Goal: Navigation & Orientation: Find specific page/section

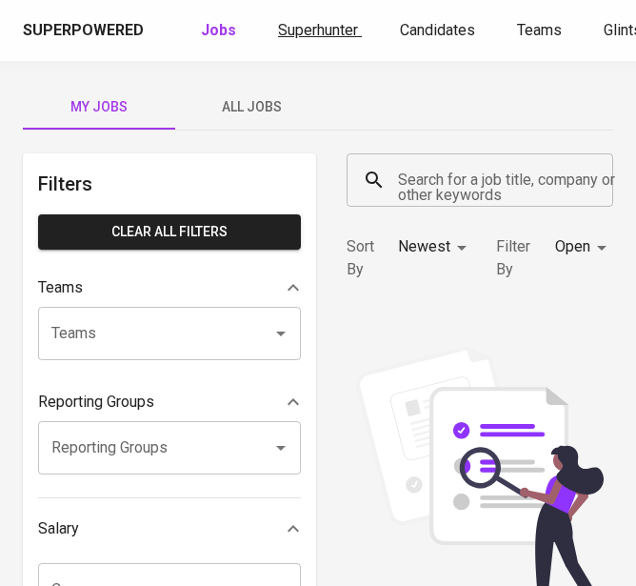
click at [314, 36] on span "Superhunter" at bounding box center [318, 30] width 80 height 18
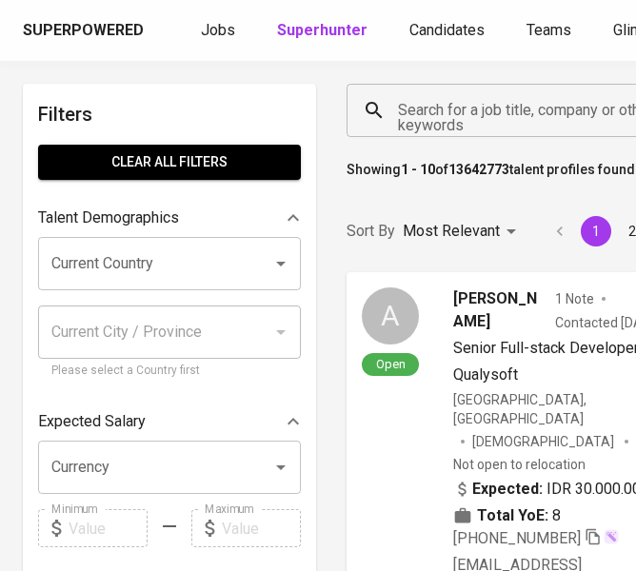
click at [425, 112] on input "Search for a job title, company or other keywords" at bounding box center [522, 110] width 258 height 36
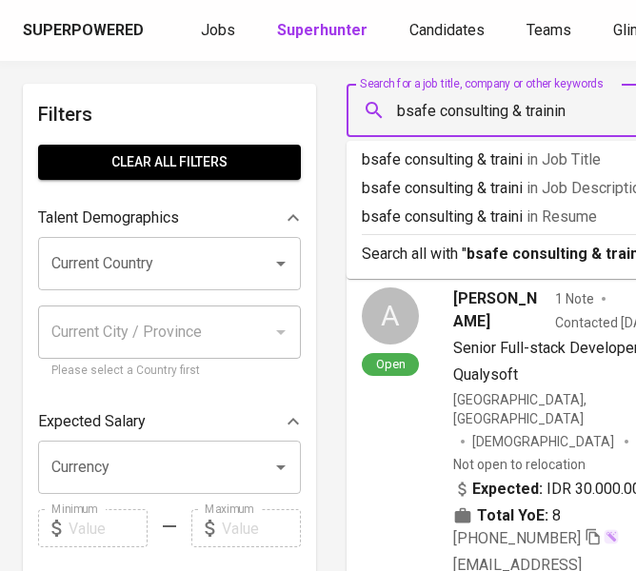
type input "bsafe consulting & training"
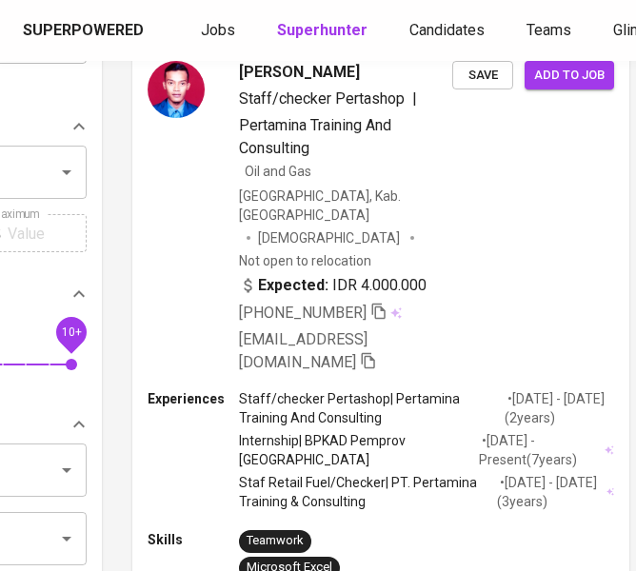
scroll to position [0, 214]
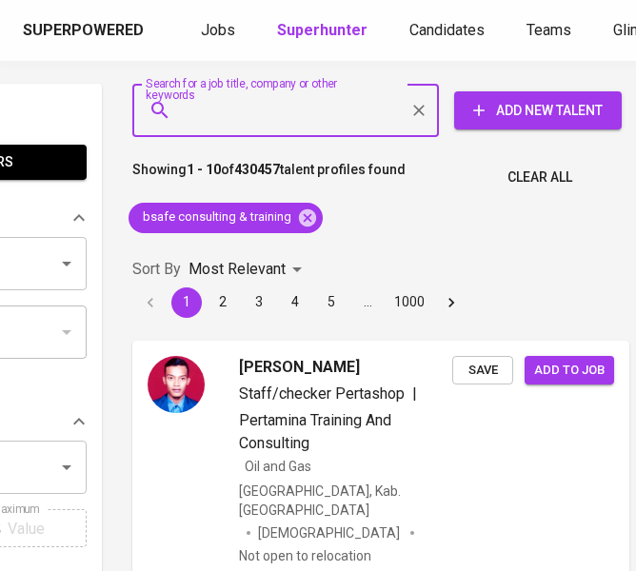
click at [287, 113] on input "Search for a job title, company or other keywords" at bounding box center [290, 110] width 223 height 36
paste input "PT. Bina Selamat Veritas"
type input "PT. Bina Selamat Veritas"
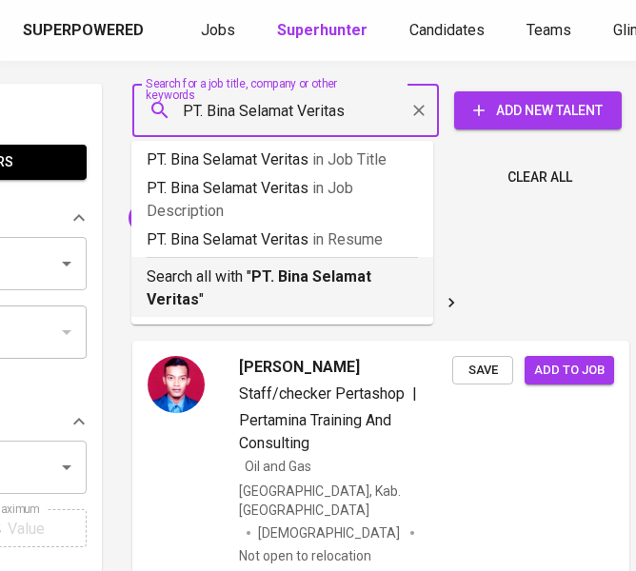
click at [283, 273] on b "PT. Bina Selamat Veritas" at bounding box center [259, 288] width 225 height 41
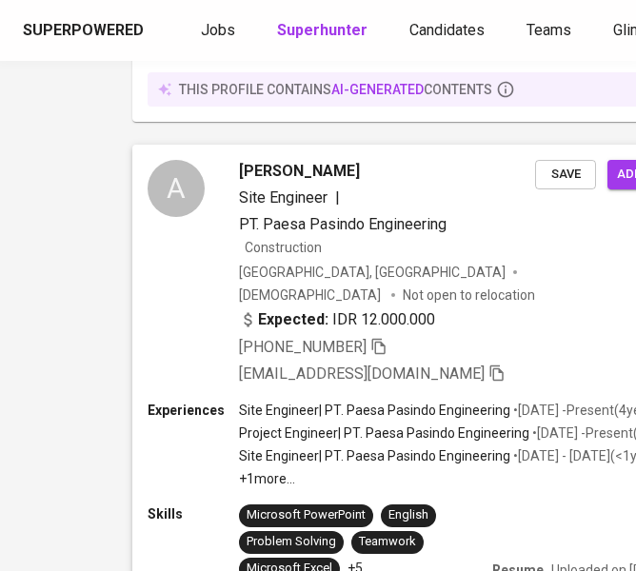
scroll to position [4189, 214]
